Goal: Task Accomplishment & Management: Manage account settings

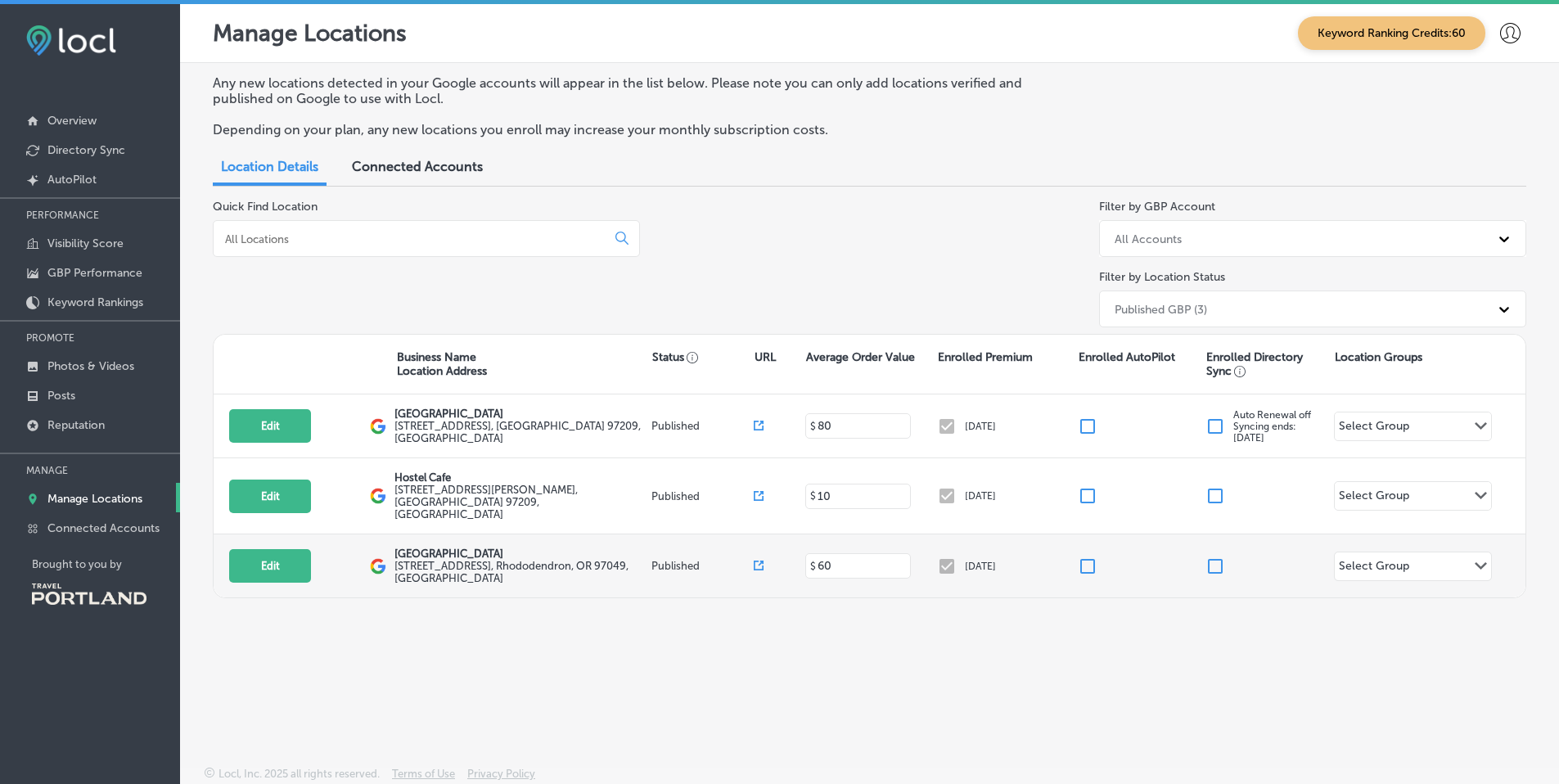
click at [1456, 552] on div "Select Group Path Created with Sketch." at bounding box center [1413, 566] width 156 height 28
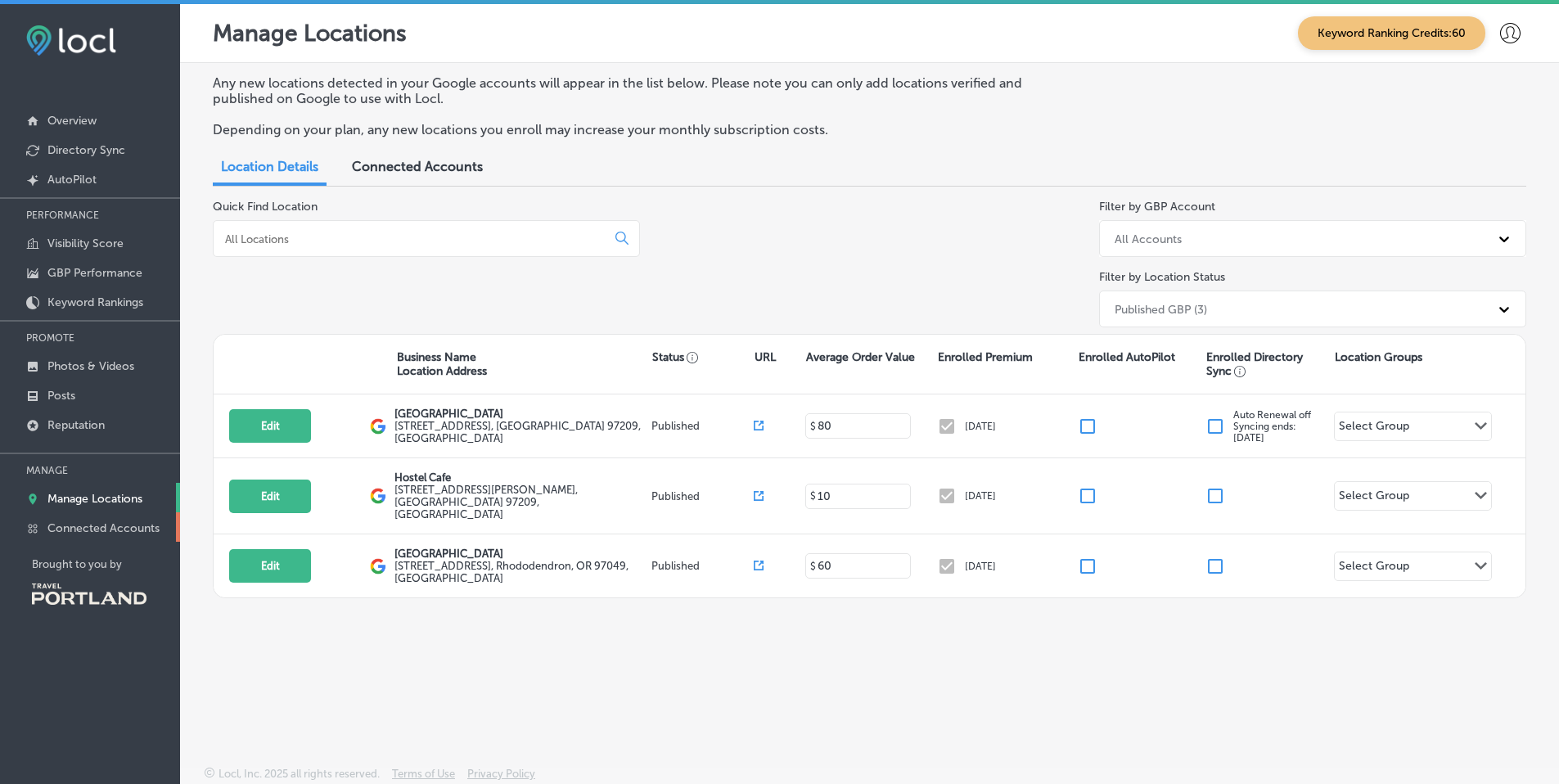
click at [127, 524] on p "Connected Accounts" at bounding box center [104, 527] width 113 height 14
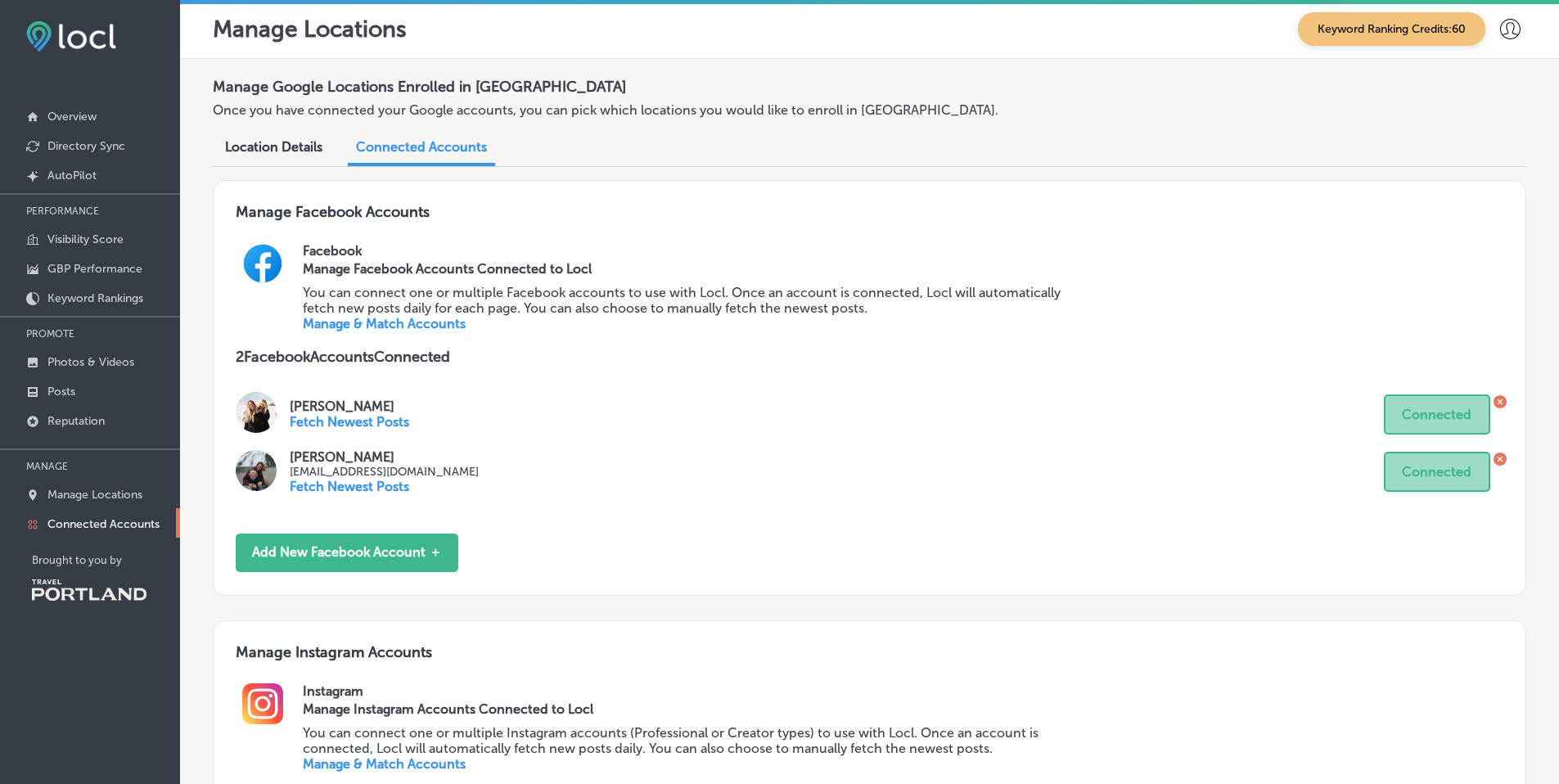
click at [249, 137] on div "Location Details" at bounding box center [274, 148] width 122 height 35
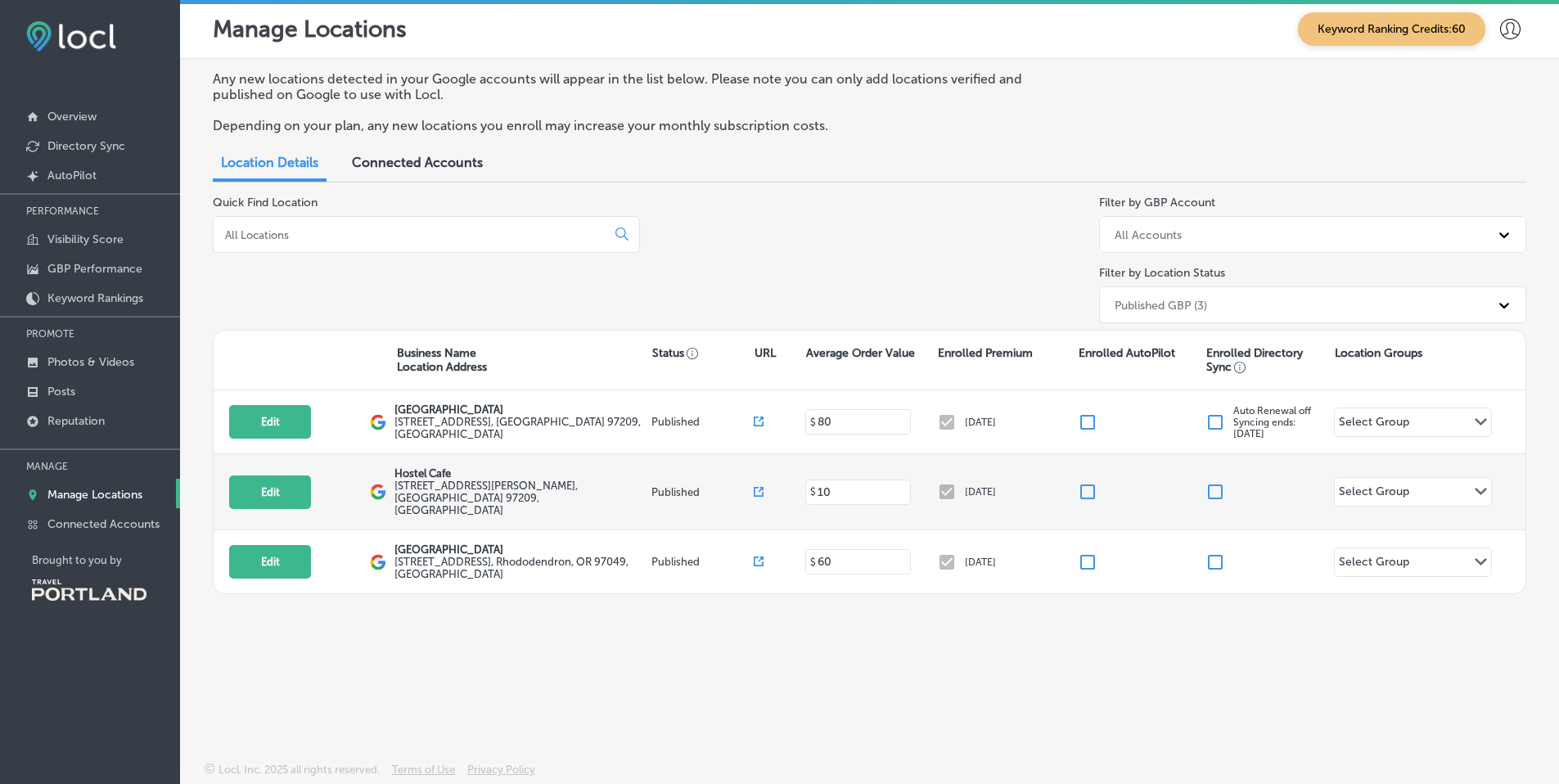
click at [1424, 498] on div "Edit This location is not published yet. Hostel Cafe [STREET_ADDRESS][PERSON_NA…" at bounding box center [869, 492] width 1312 height 76
click at [1422, 486] on div "Select Group Path Created with Sketch." at bounding box center [1413, 491] width 156 height 28
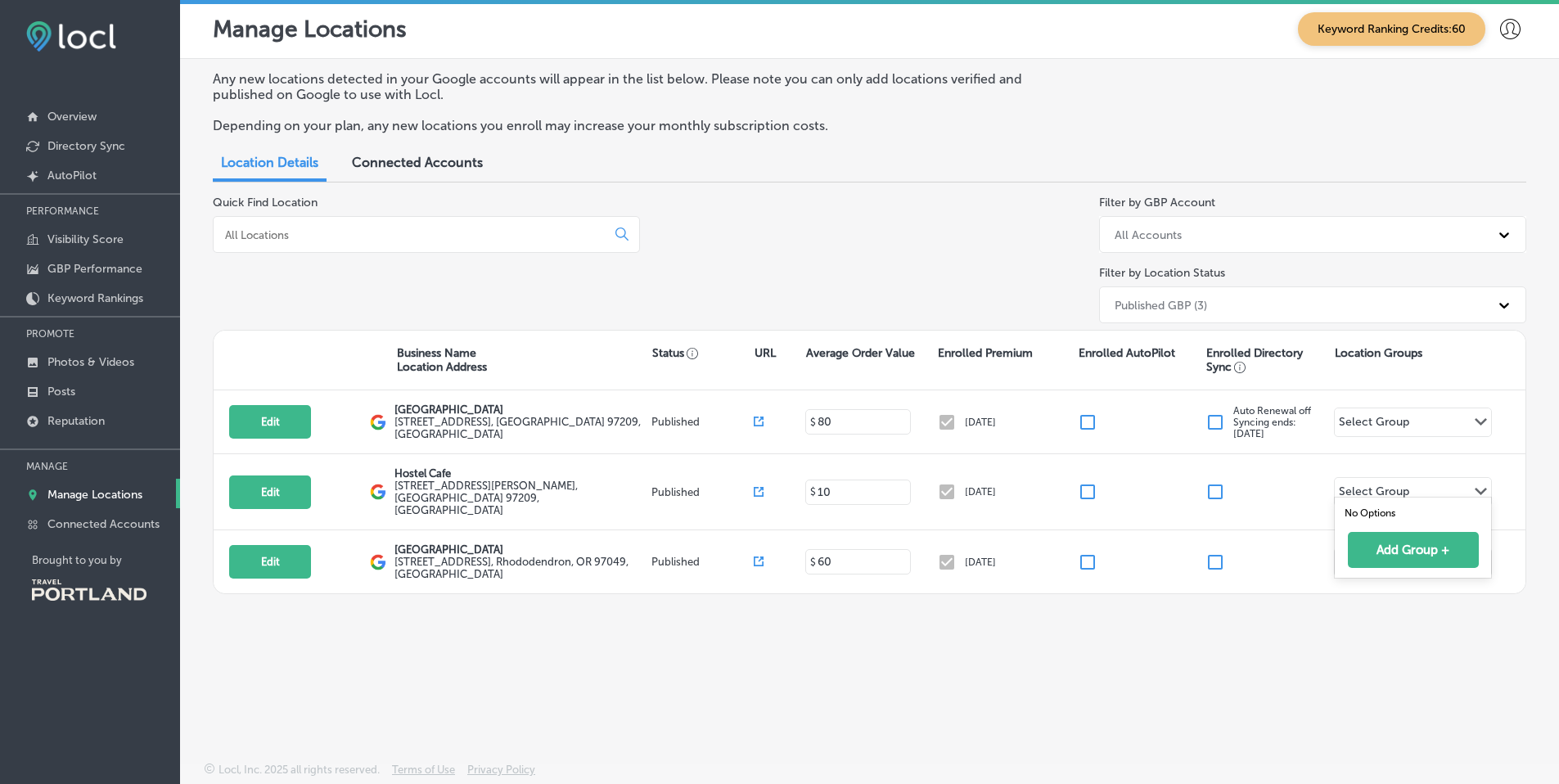
click at [1253, 735] on div "Manage Locations Keyword Ranking Credits: 60 Any new locations detected in your…" at bounding box center [869, 392] width 1379 height 784
click at [117, 523] on p "Connected Accounts" at bounding box center [104, 524] width 113 height 14
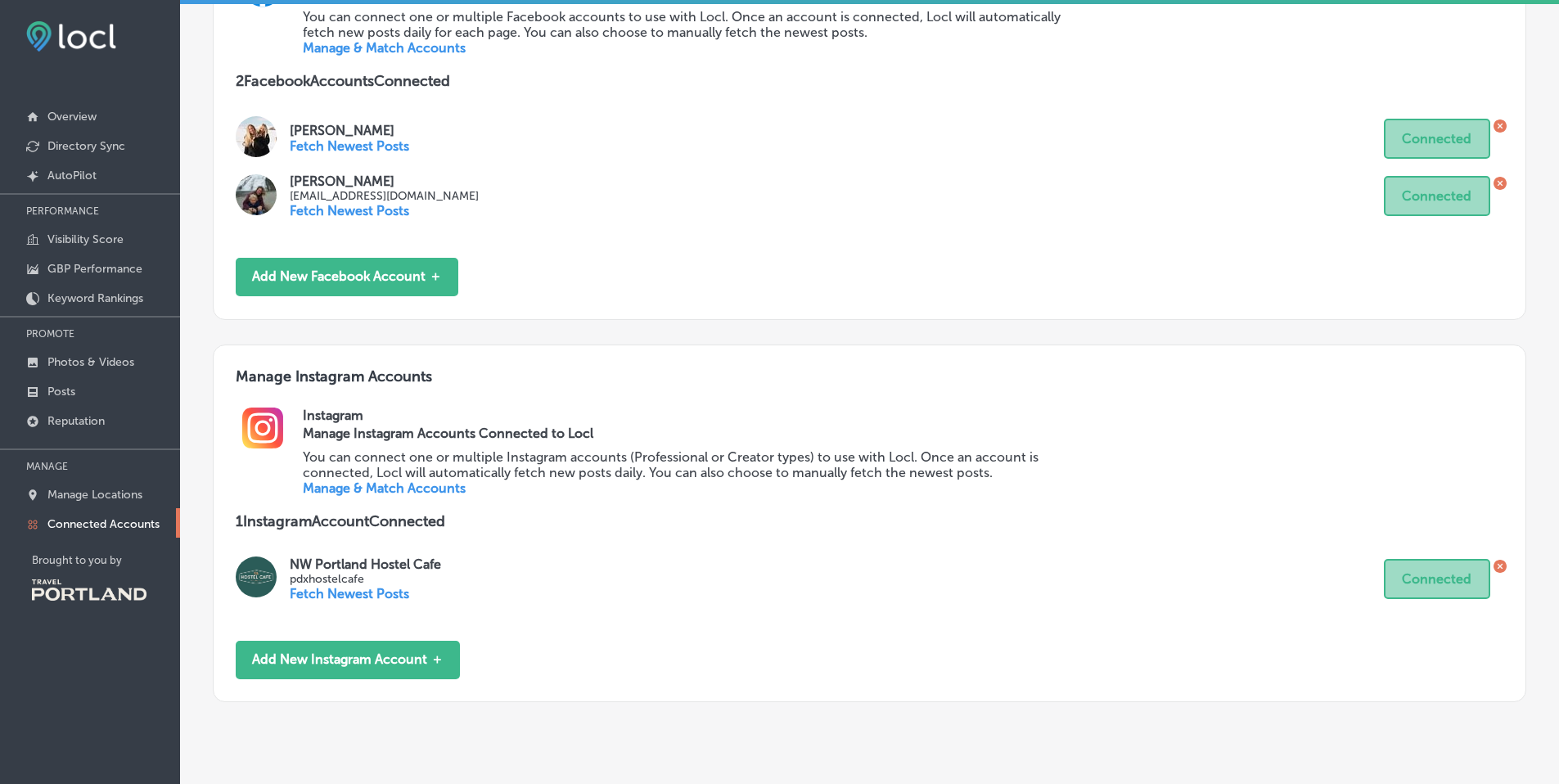
scroll to position [279, 0]
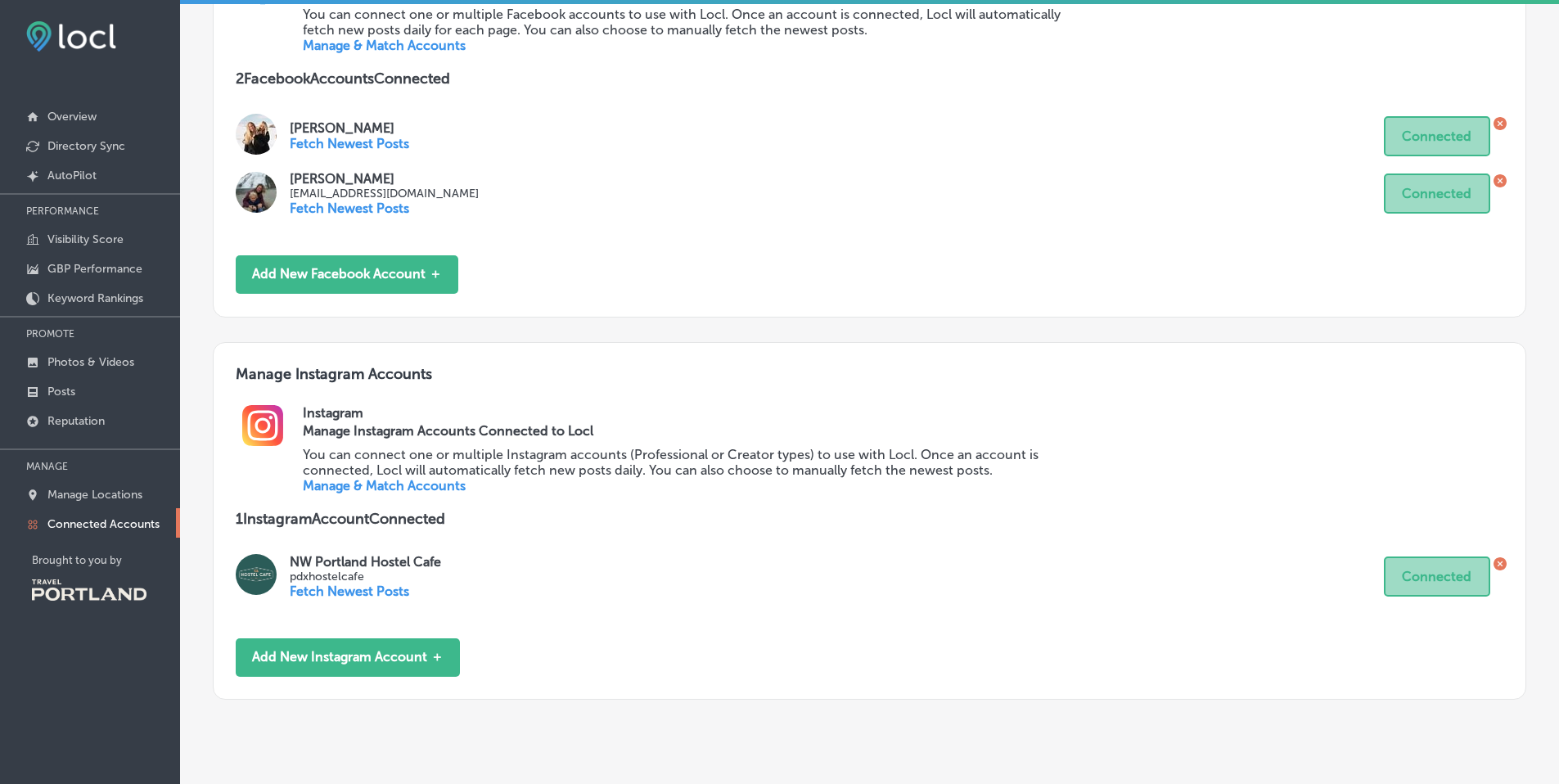
click at [341, 555] on p "NW Portland Hostel Cafe" at bounding box center [365, 562] width 152 height 15
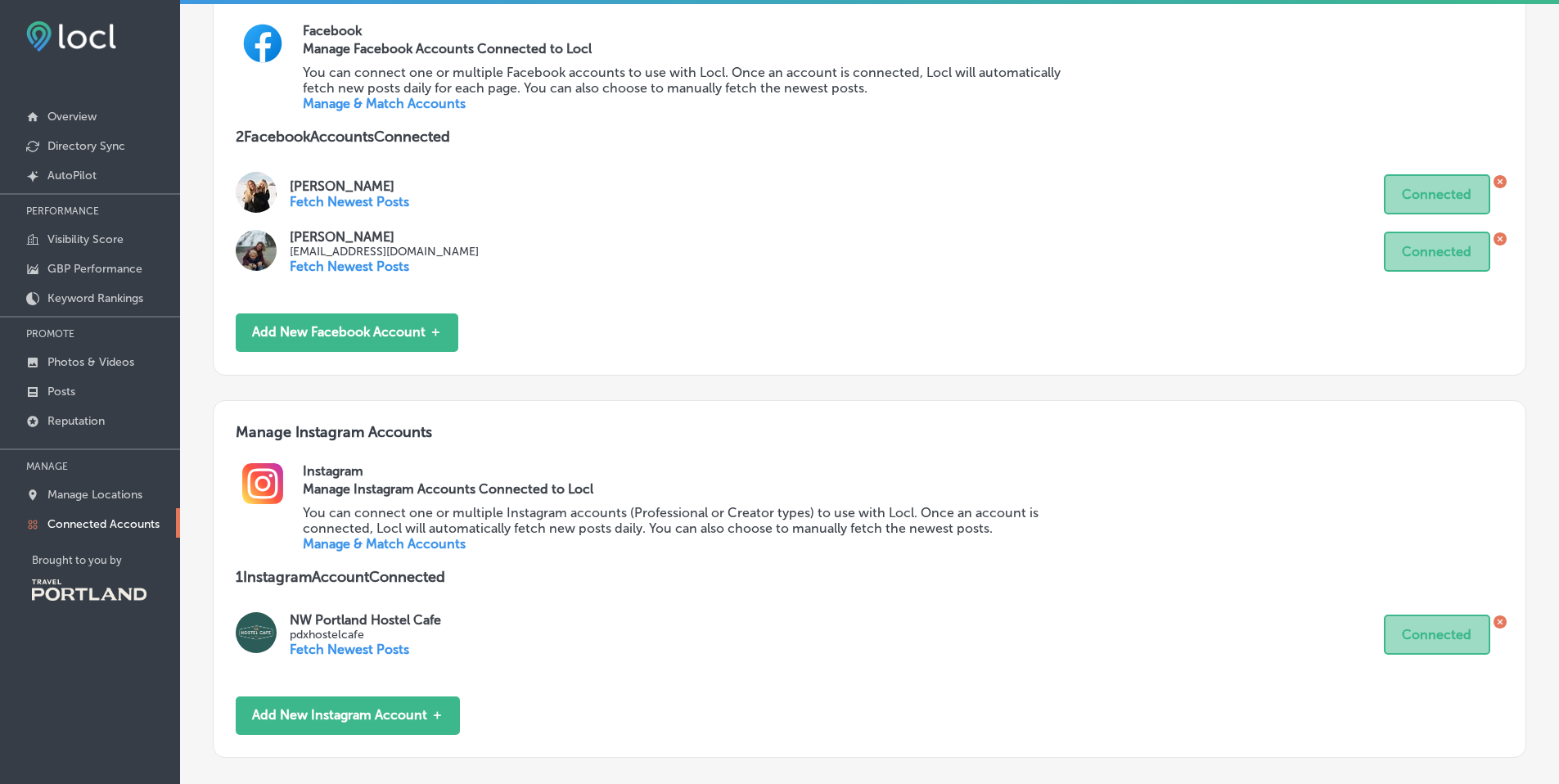
scroll to position [222, 0]
